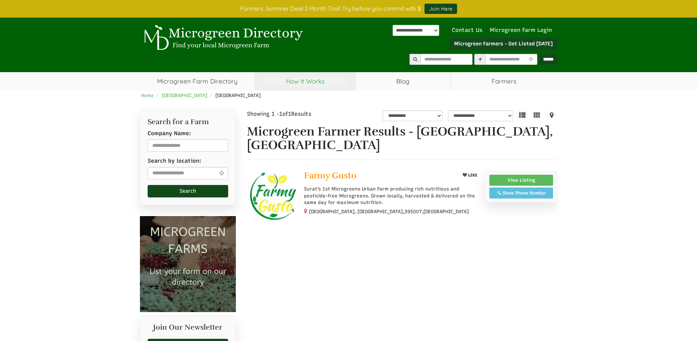
click at [316, 78] on link "How It Works" at bounding box center [305, 81] width 100 height 18
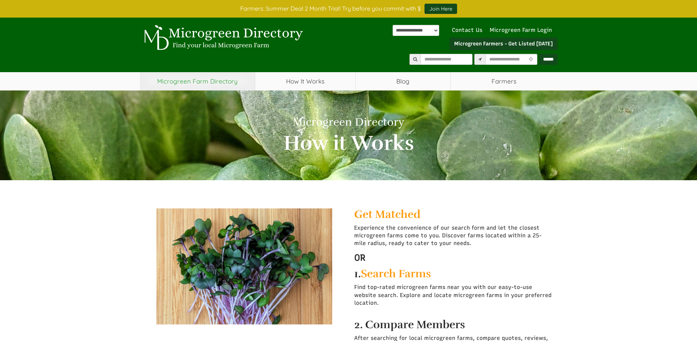
click at [221, 84] on link "Microgreen Farm Directory" at bounding box center [197, 81] width 115 height 18
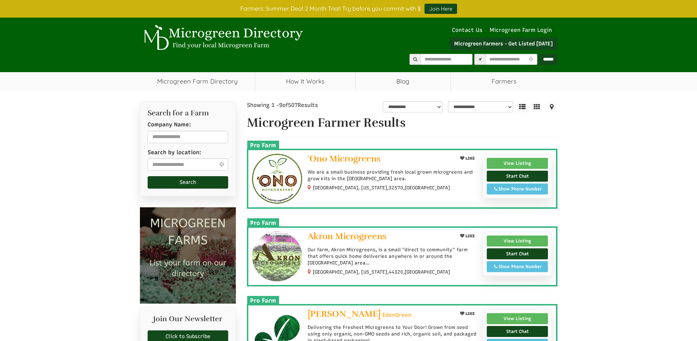
select select "Language Translate Widget"
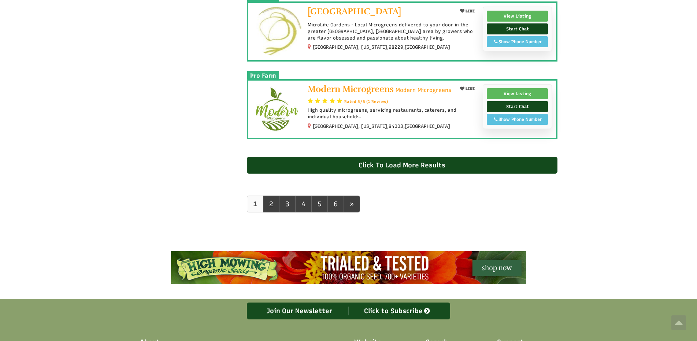
scroll to position [696, 0]
